Goal: Transaction & Acquisition: Purchase product/service

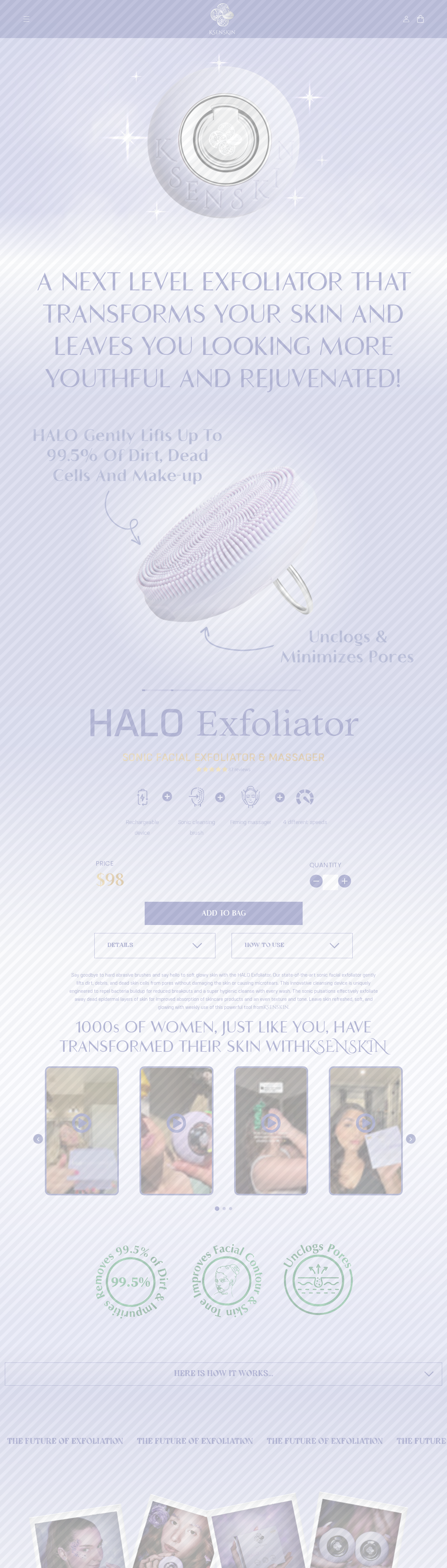
type input "*"
click at [223, 913] on span "Add to Bag" at bounding box center [224, 913] width 45 height 8
click at [374, 128] on button "Check out" at bounding box center [374, 127] width 96 height 15
